Goal: Task Accomplishment & Management: Use online tool/utility

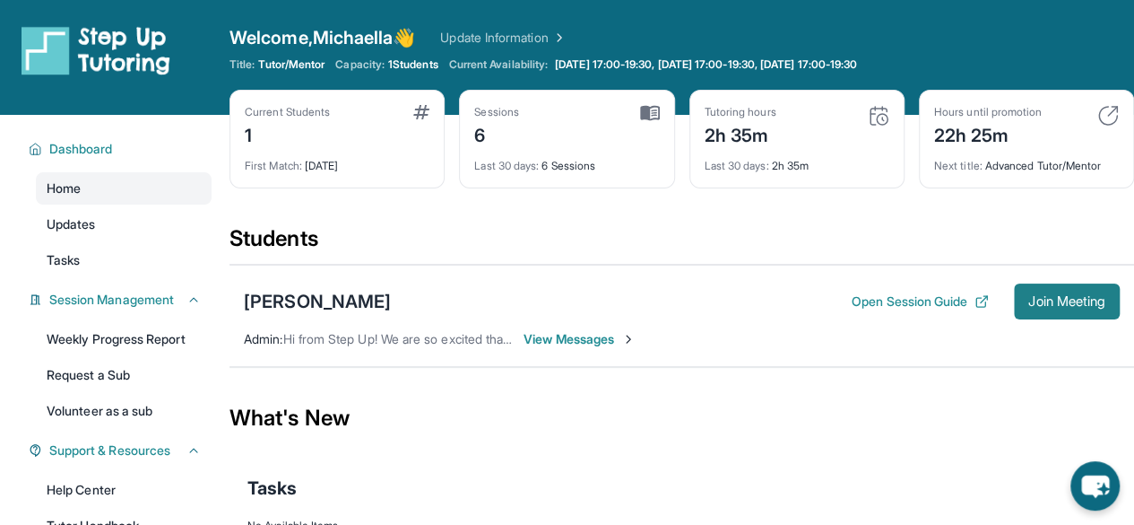
click at [1028, 300] on span "Join Meeting" at bounding box center [1066, 301] width 77 height 11
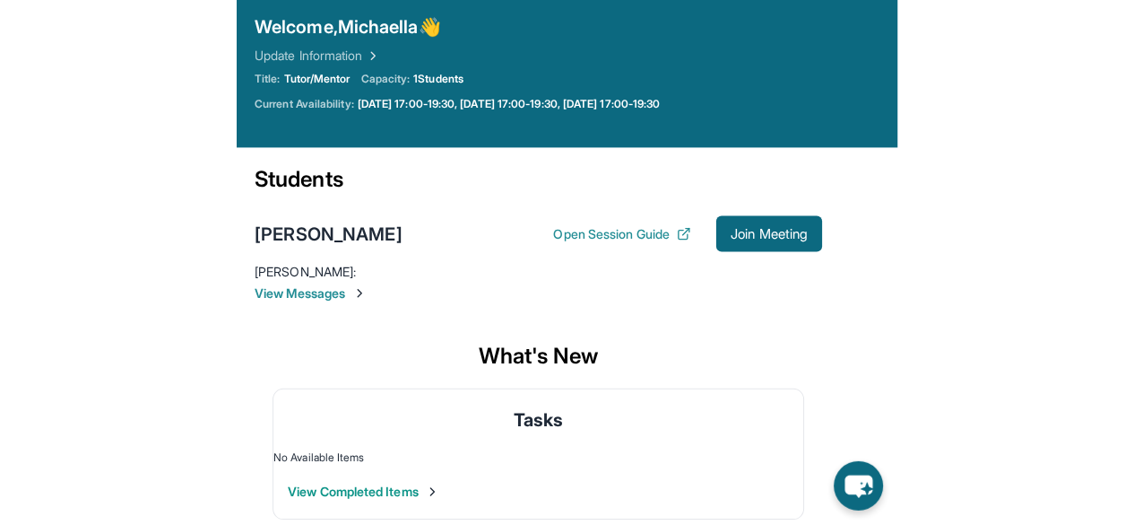
scroll to position [80, 0]
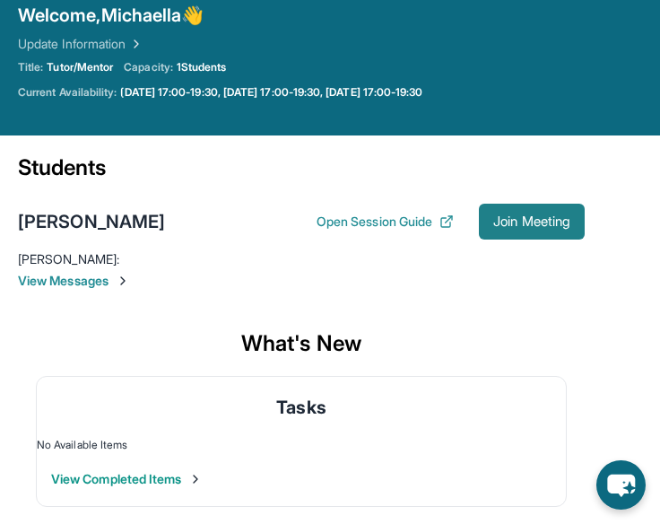
click at [528, 221] on span "Join Meeting" at bounding box center [531, 221] width 77 height 11
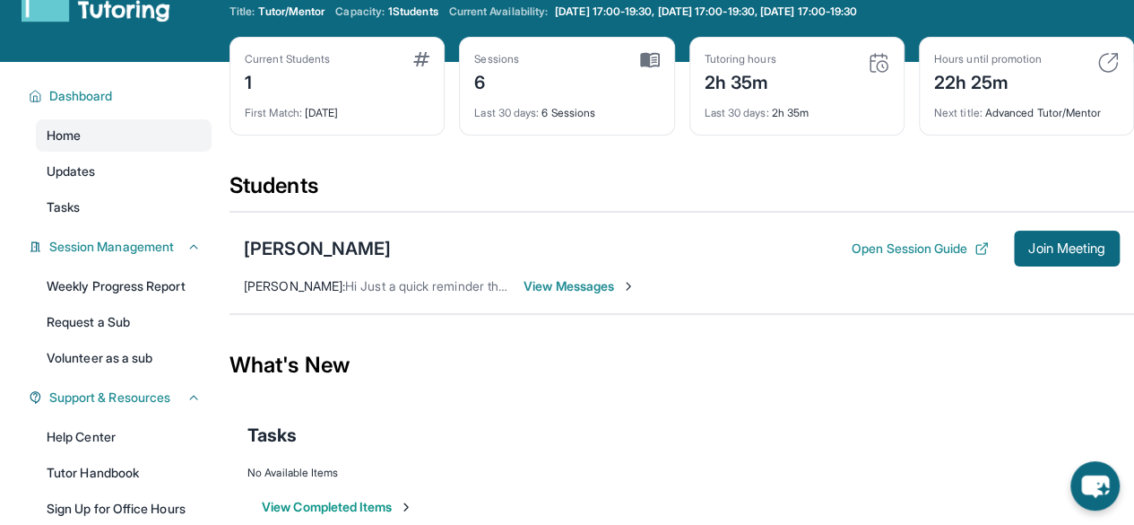
scroll to position [52, 0]
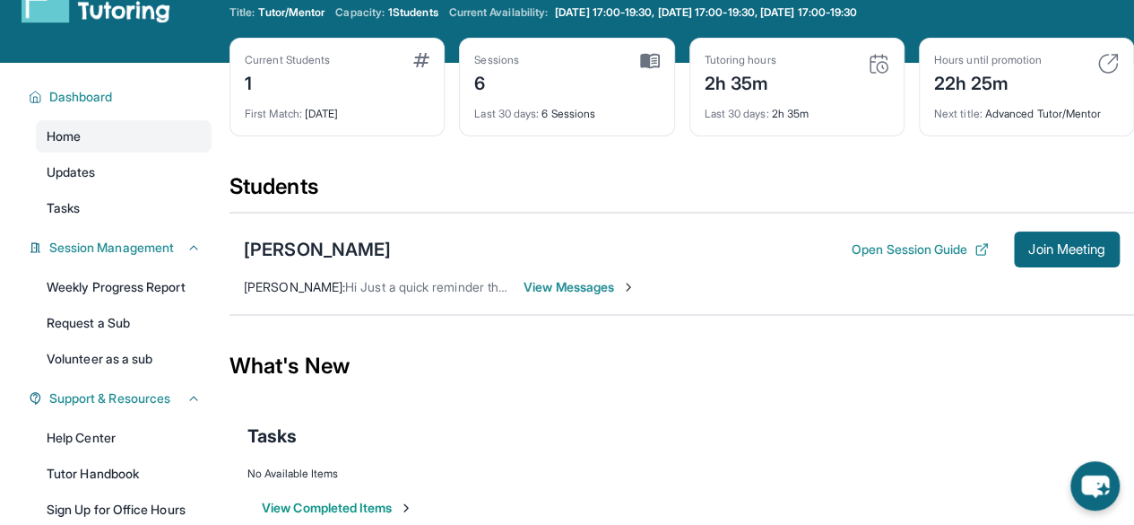
click at [603, 288] on span "View Messages" at bounding box center [580, 287] width 112 height 18
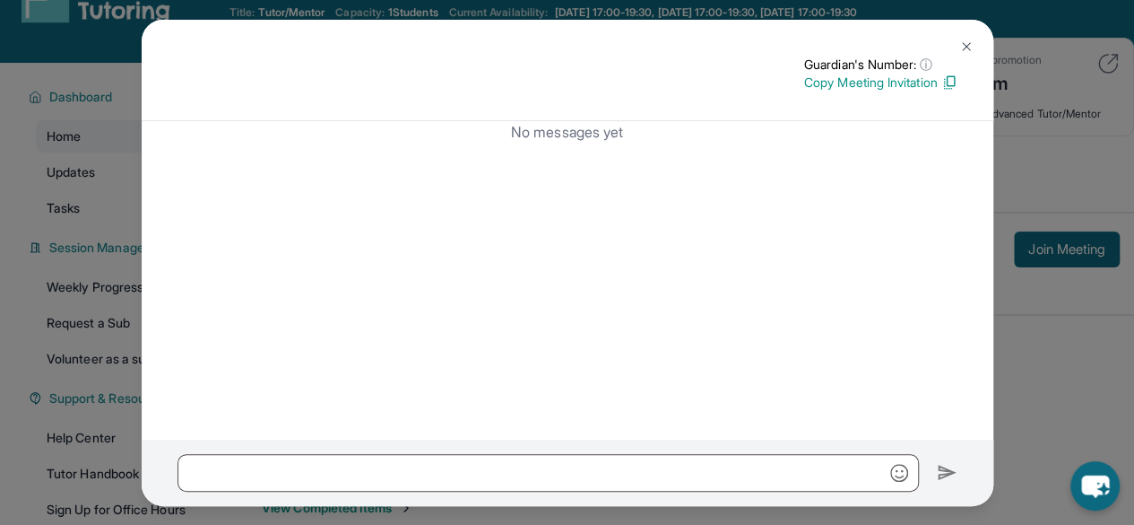
click at [962, 36] on button at bounding box center [967, 47] width 36 height 36
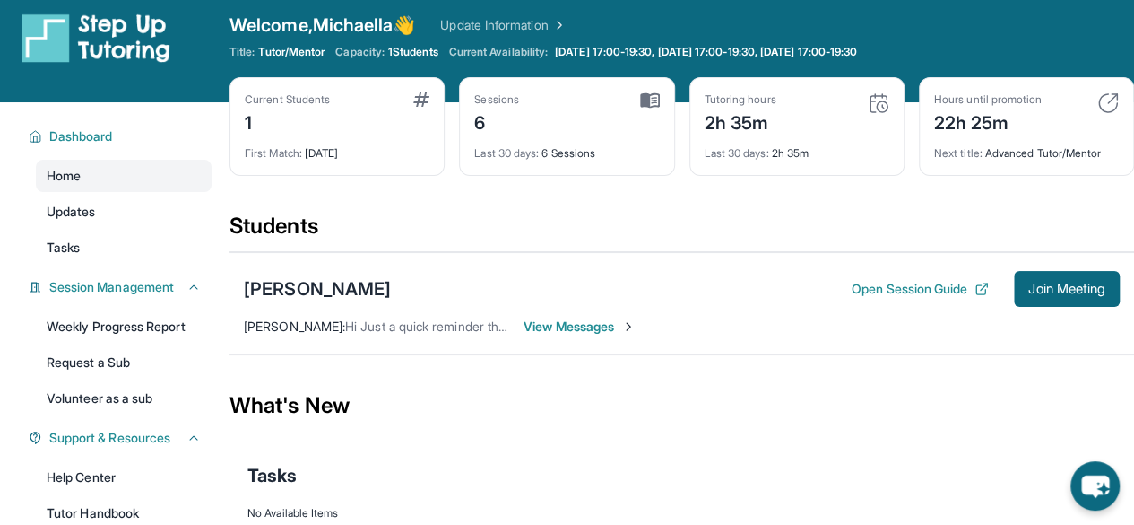
scroll to position [4, 0]
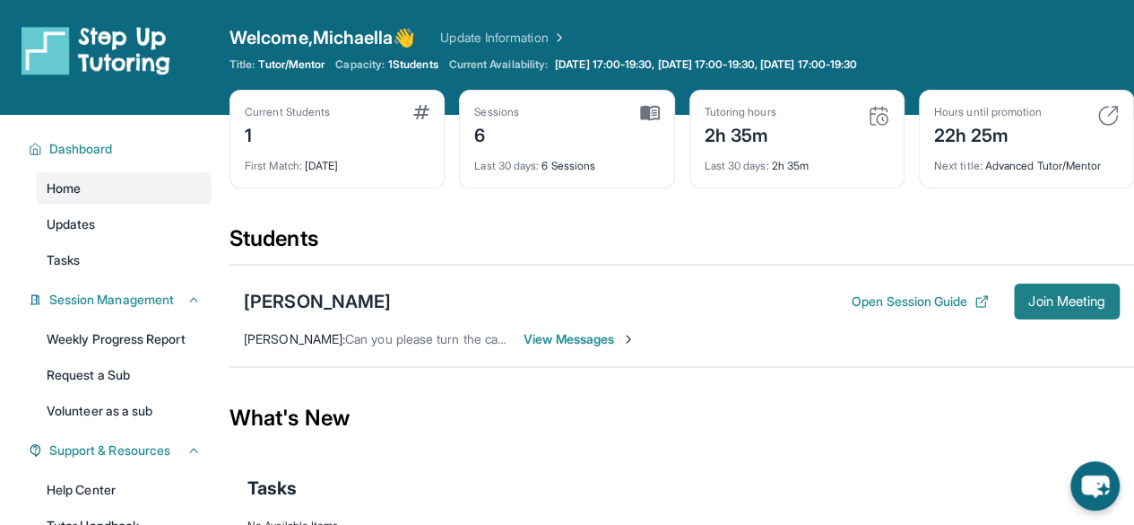
click at [1035, 305] on span "Join Meeting" at bounding box center [1066, 301] width 77 height 11
